Goal: Check status

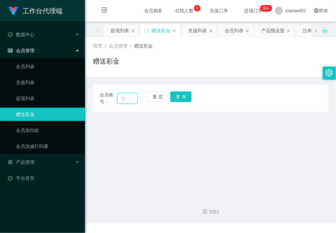
click at [123, 98] on input "text" at bounding box center [127, 98] width 20 height 11
paste input "lpykps0706"
type input "lpykps0706"
click at [185, 92] on button "查 询" at bounding box center [180, 96] width 21 height 11
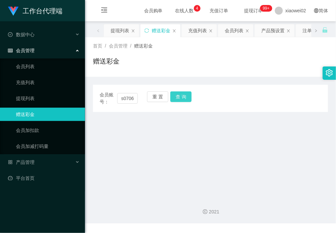
scroll to position [0, 0]
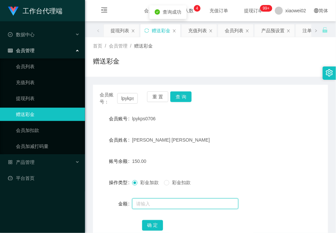
click at [155, 203] on input "text" at bounding box center [185, 203] width 106 height 11
type input "500"
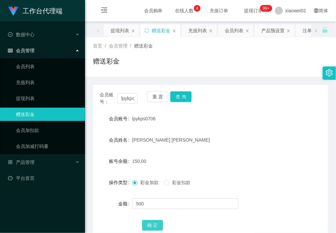
click at [158, 228] on button "确 定" at bounding box center [152, 225] width 21 height 11
click at [155, 97] on button "重 置" at bounding box center [157, 96] width 21 height 11
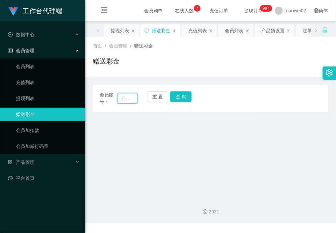
drag, startPoint x: 123, startPoint y: 100, endPoint x: 139, endPoint y: 100, distance: 15.6
click at [123, 100] on input "text" at bounding box center [127, 98] width 20 height 11
paste input "sameasyou090"
type input "sameasyou090"
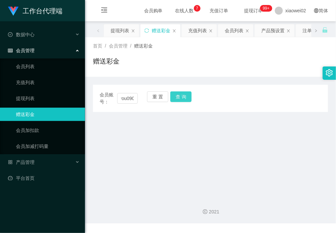
scroll to position [0, 0]
click at [173, 96] on button "查 询" at bounding box center [180, 96] width 21 height 11
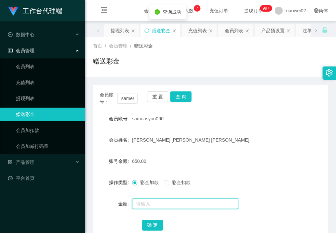
click at [147, 205] on input "text" at bounding box center [185, 203] width 106 height 11
